Goal: Task Accomplishment & Management: Use online tool/utility

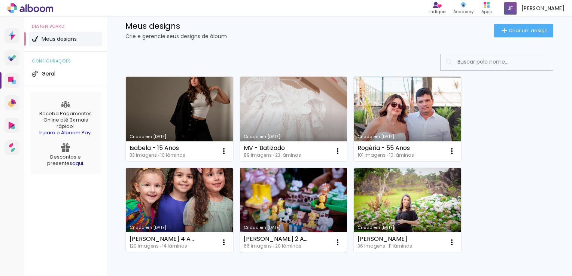
scroll to position [19, 0]
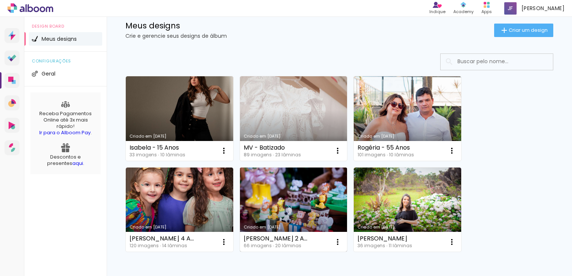
click at [296, 198] on link "Criado em [DATE]" at bounding box center [293, 210] width 107 height 85
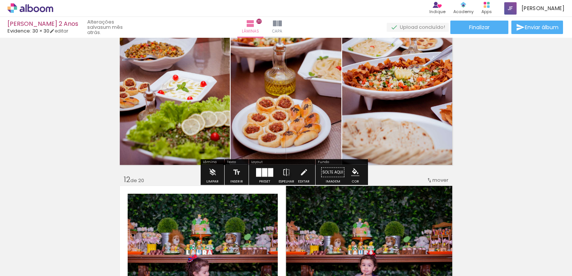
scroll to position [1922, 0]
